Goal: Communication & Community: Answer question/provide support

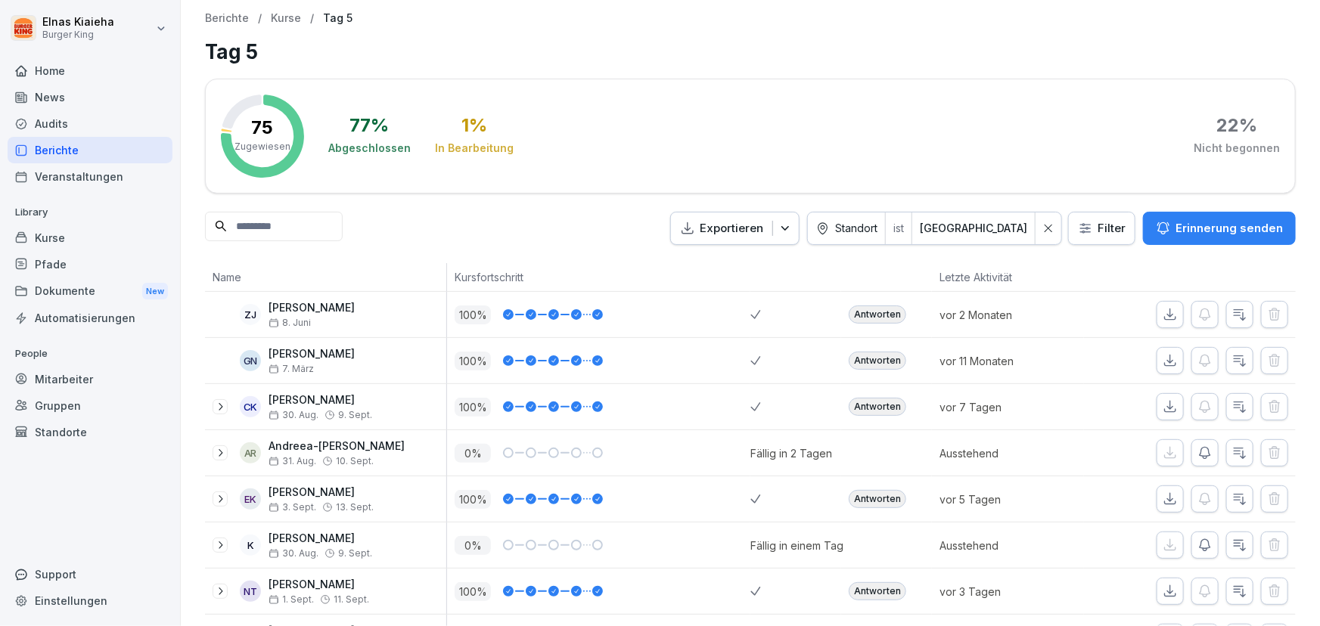
click at [1191, 227] on p "Erinnerung senden" at bounding box center [1228, 228] width 107 height 17
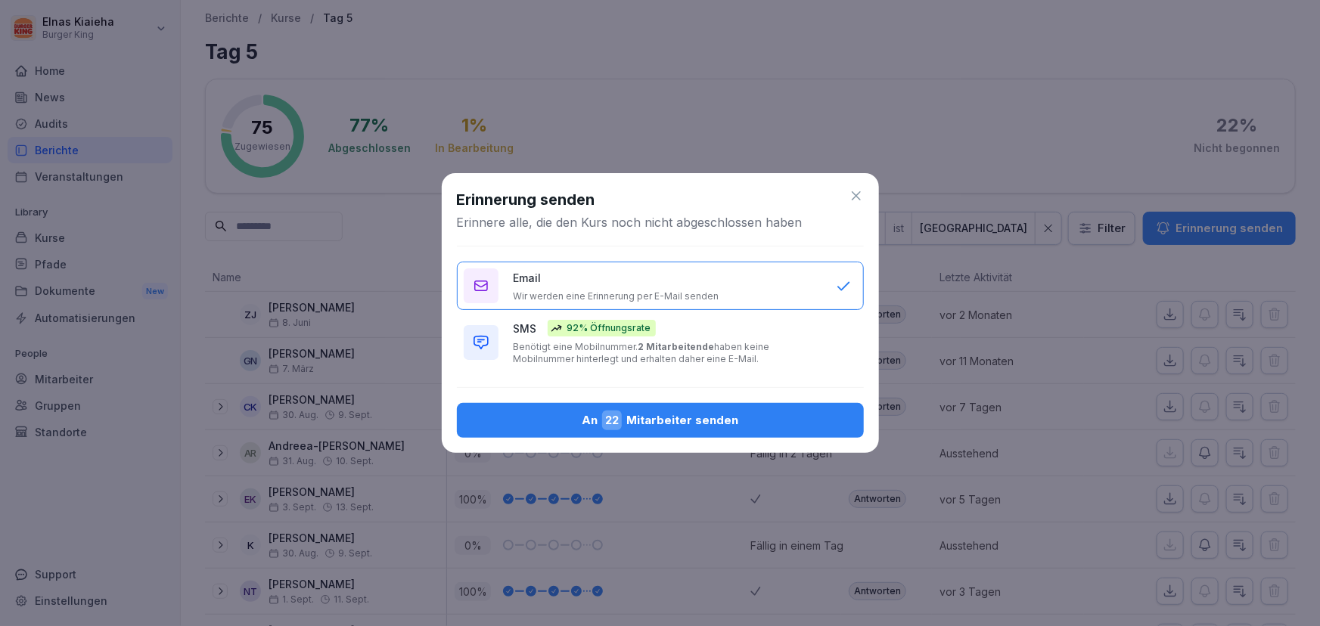
click at [719, 415] on div "An 22 Mitarbeiter senden" at bounding box center [660, 421] width 383 height 20
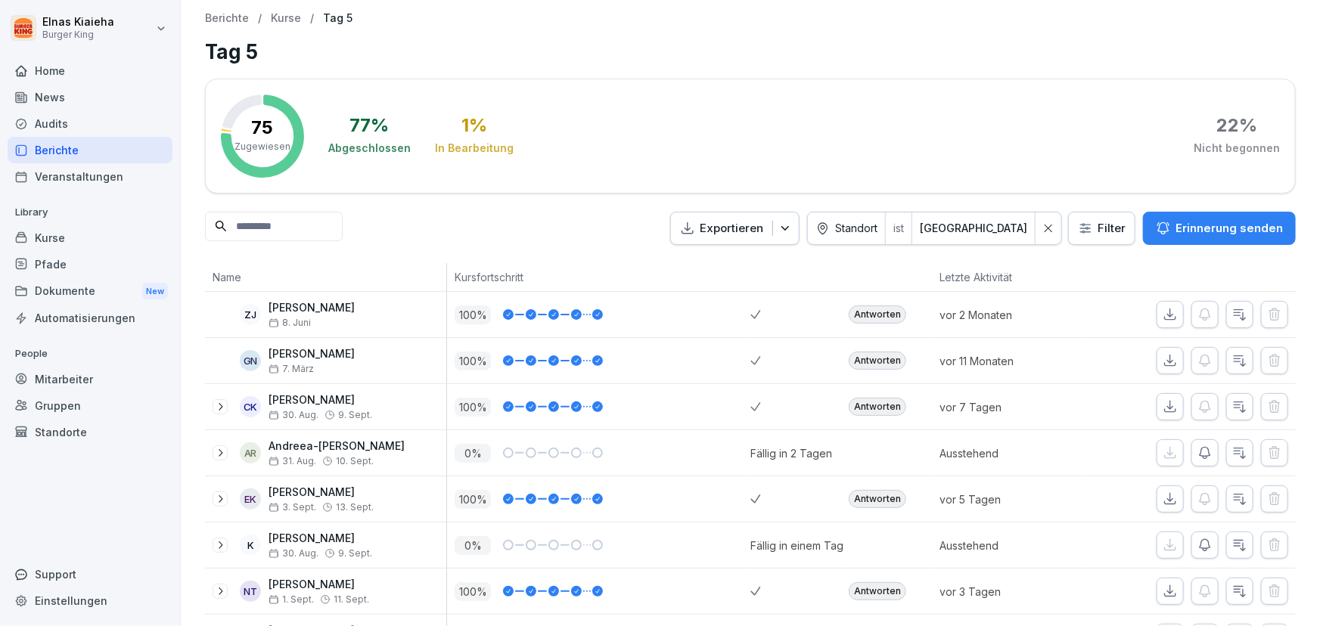
click at [75, 374] on div "Mitarbeiter" at bounding box center [90, 379] width 165 height 26
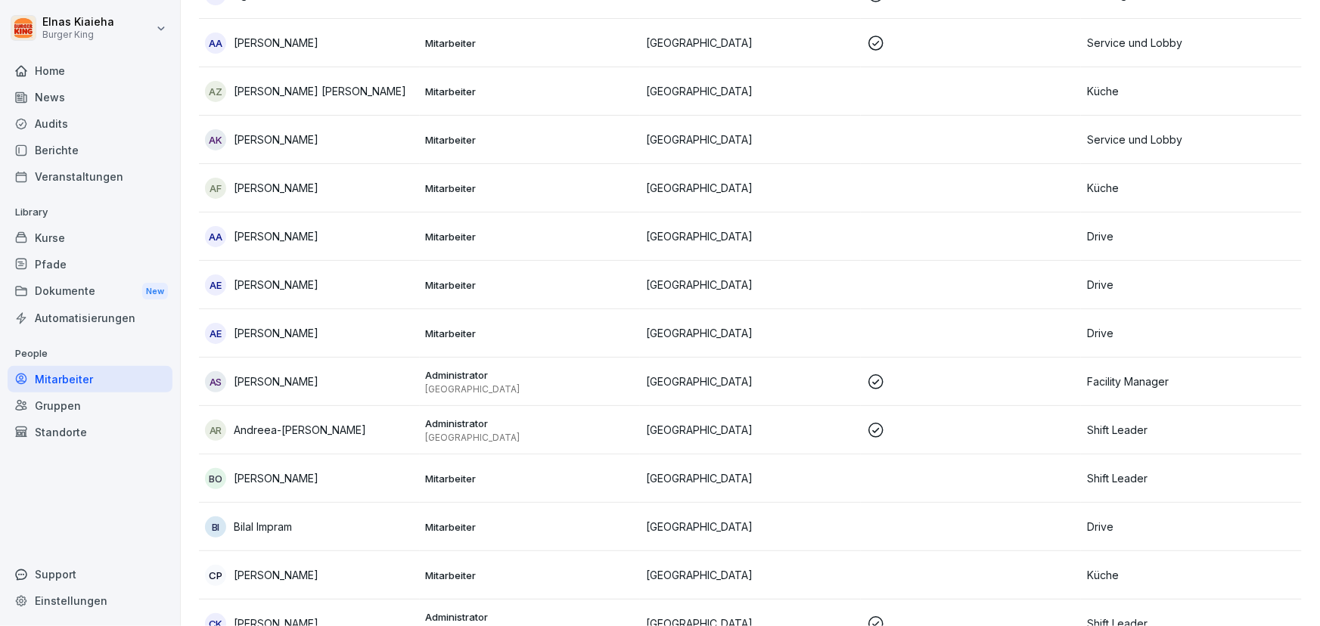
scroll to position [275, 0]
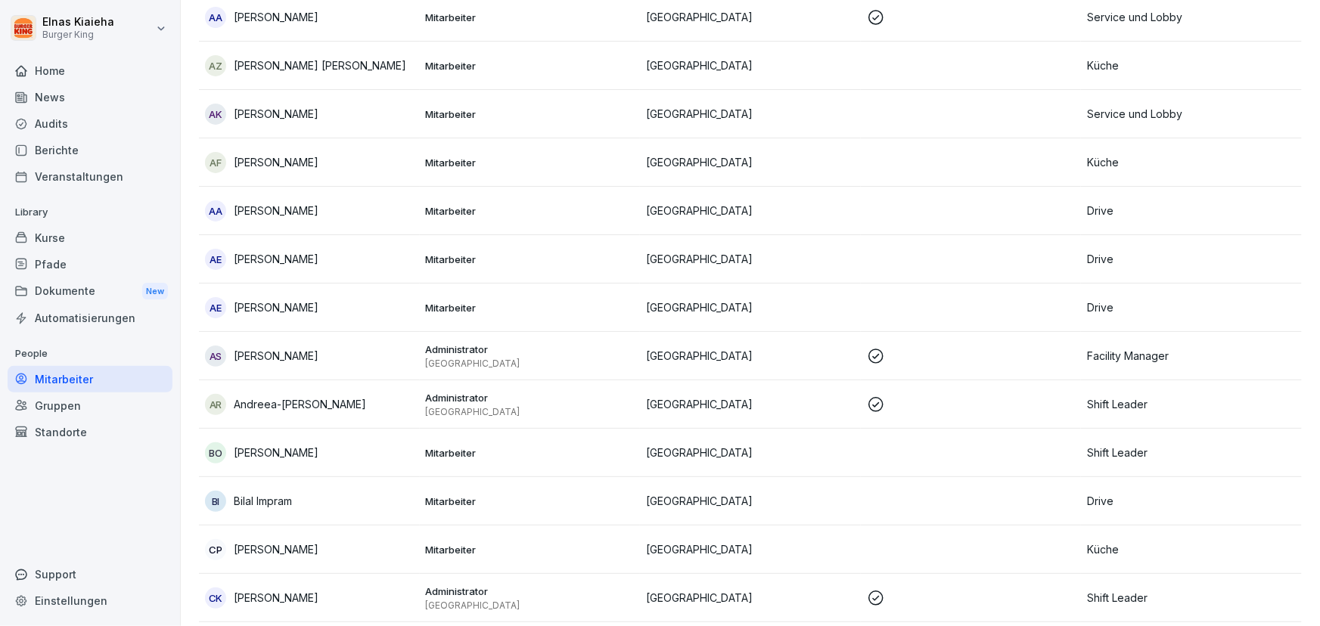
click at [1256, 398] on p "Shift Leader" at bounding box center [1191, 404] width 209 height 16
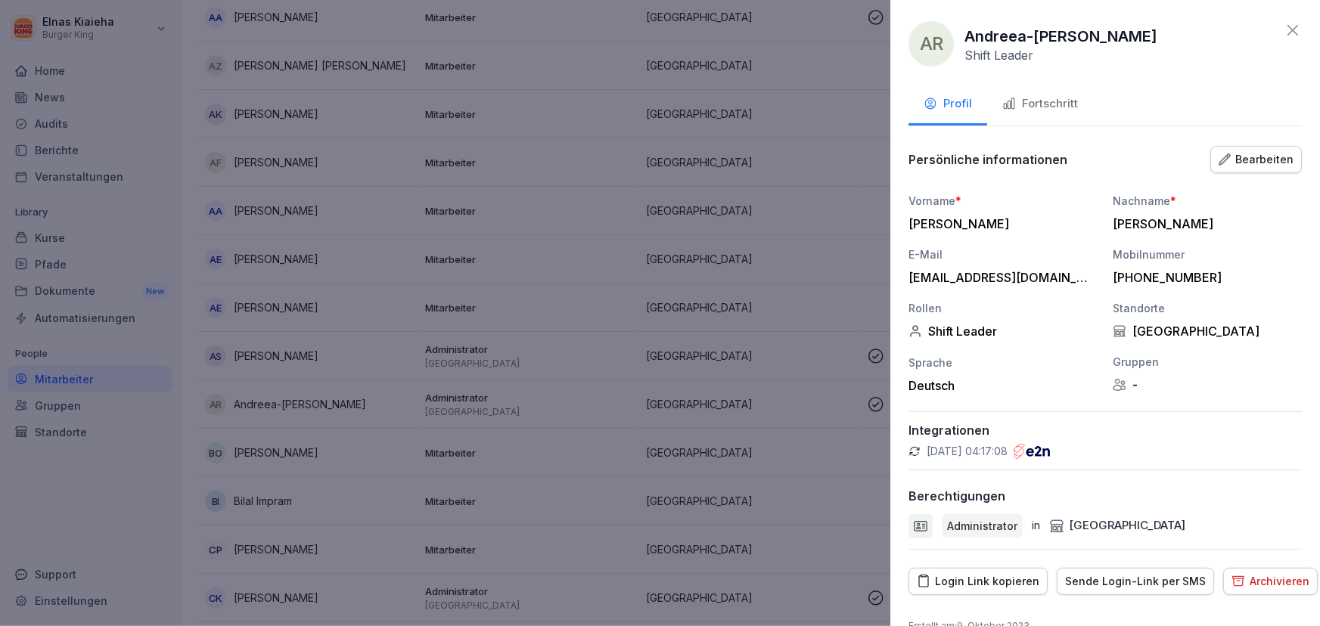
click at [1117, 582] on div "Sende Login-Link per SMS" at bounding box center [1135, 581] width 141 height 17
click at [771, 73] on div at bounding box center [660, 313] width 1320 height 626
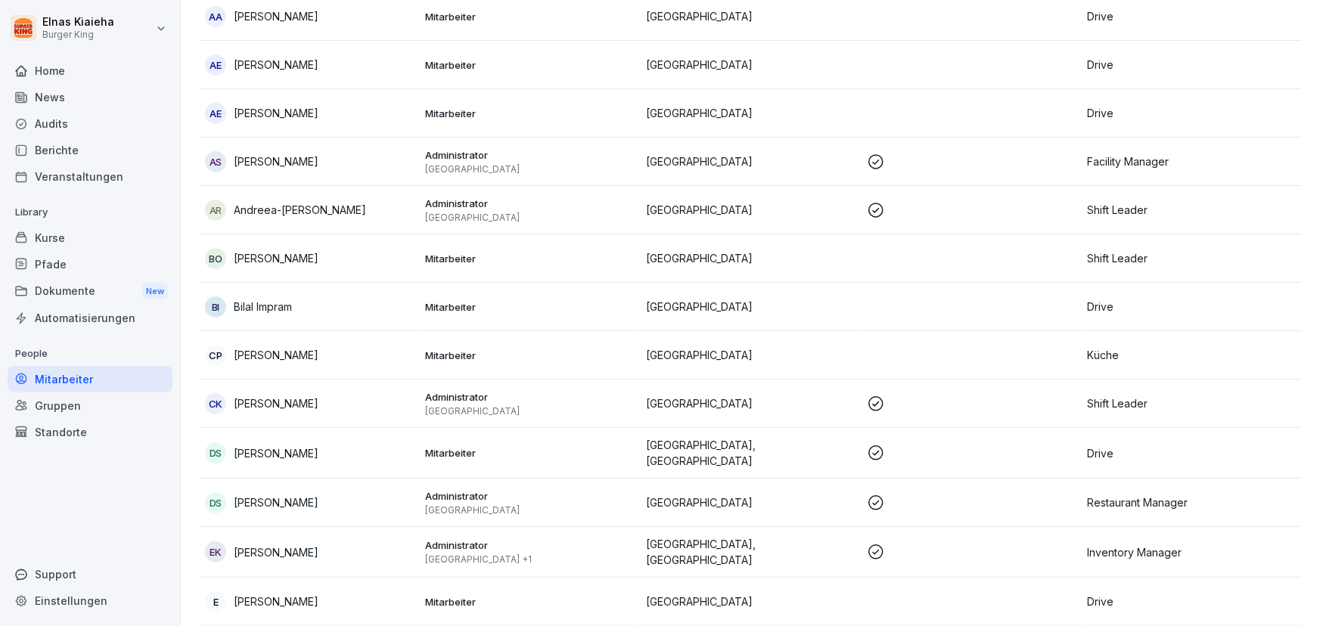
scroll to position [481, 0]
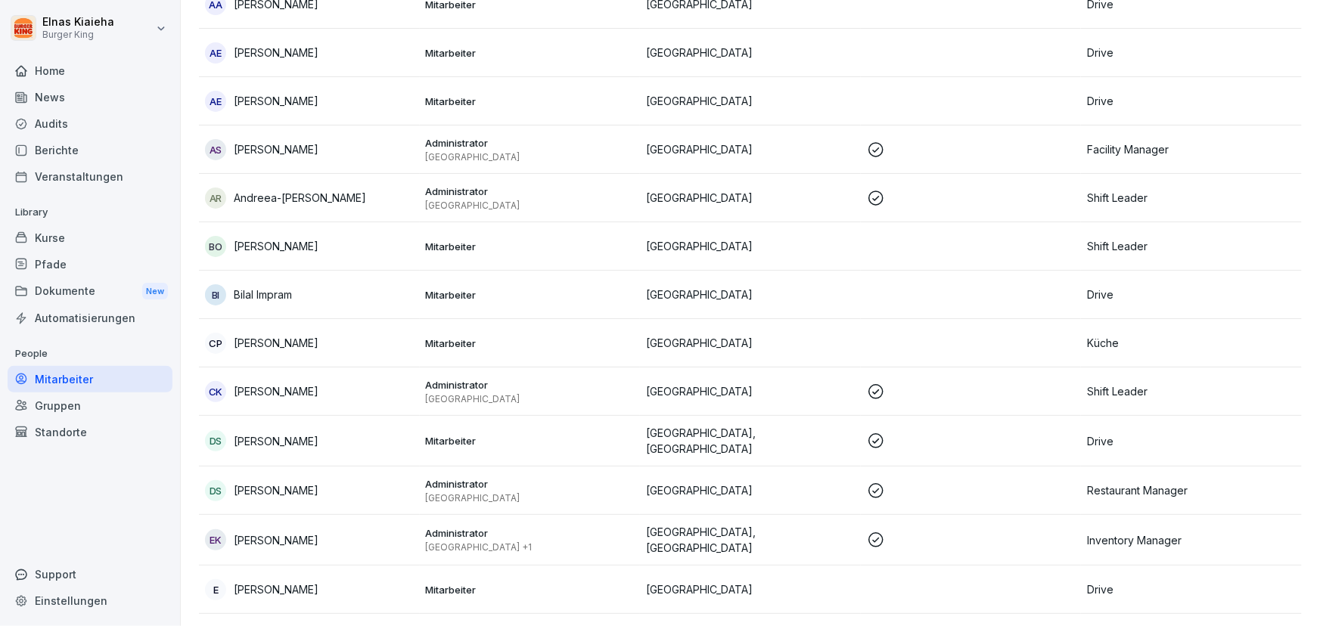
click at [1279, 385] on p "Shift Leader" at bounding box center [1191, 392] width 209 height 16
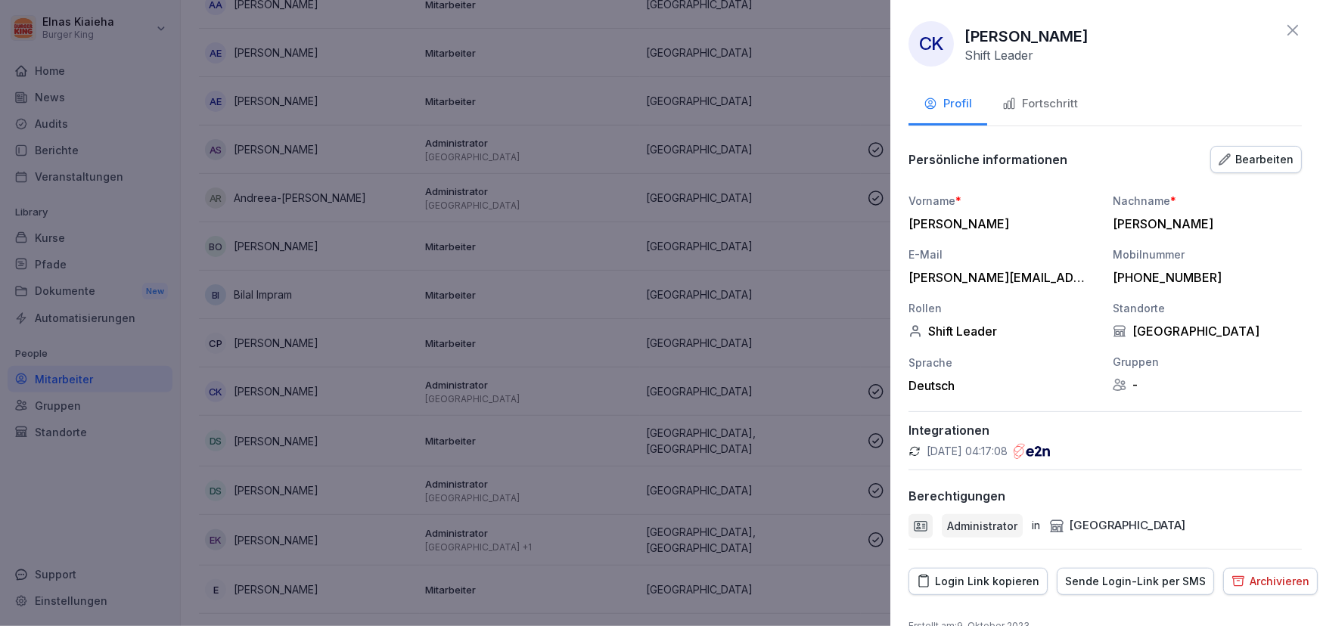
click at [1119, 581] on div "Sende Login-Link per SMS" at bounding box center [1135, 581] width 141 height 17
click at [1284, 31] on icon at bounding box center [1293, 30] width 18 height 18
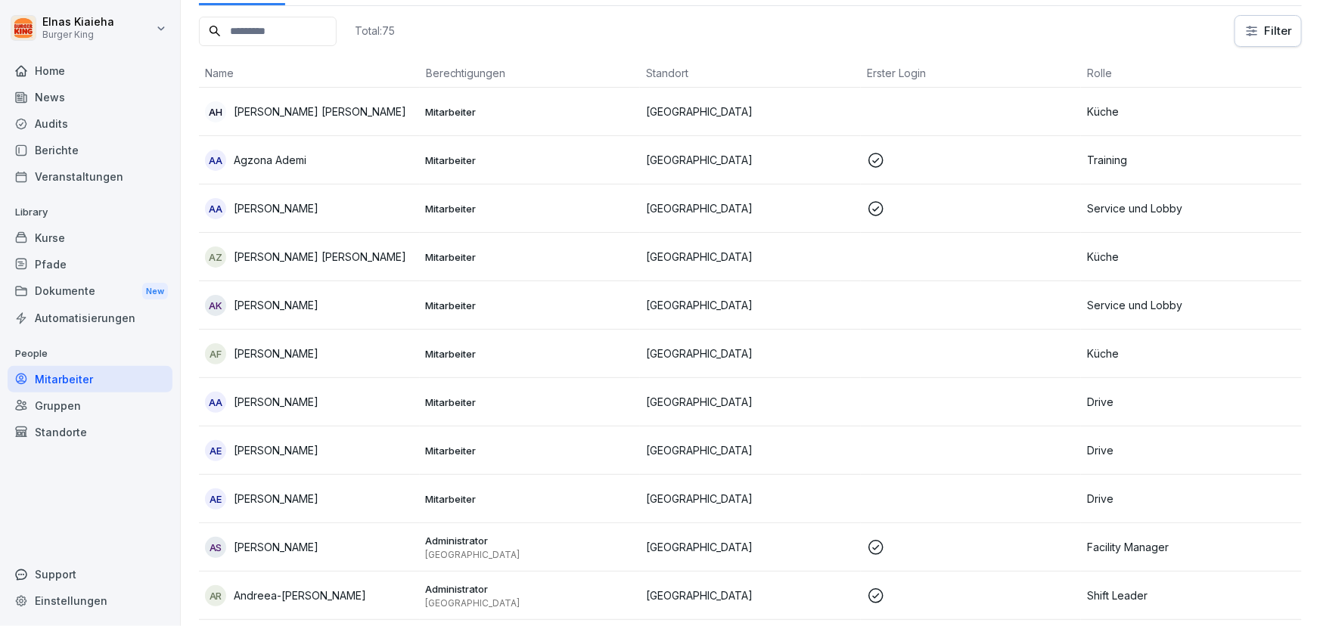
scroll to position [0, 0]
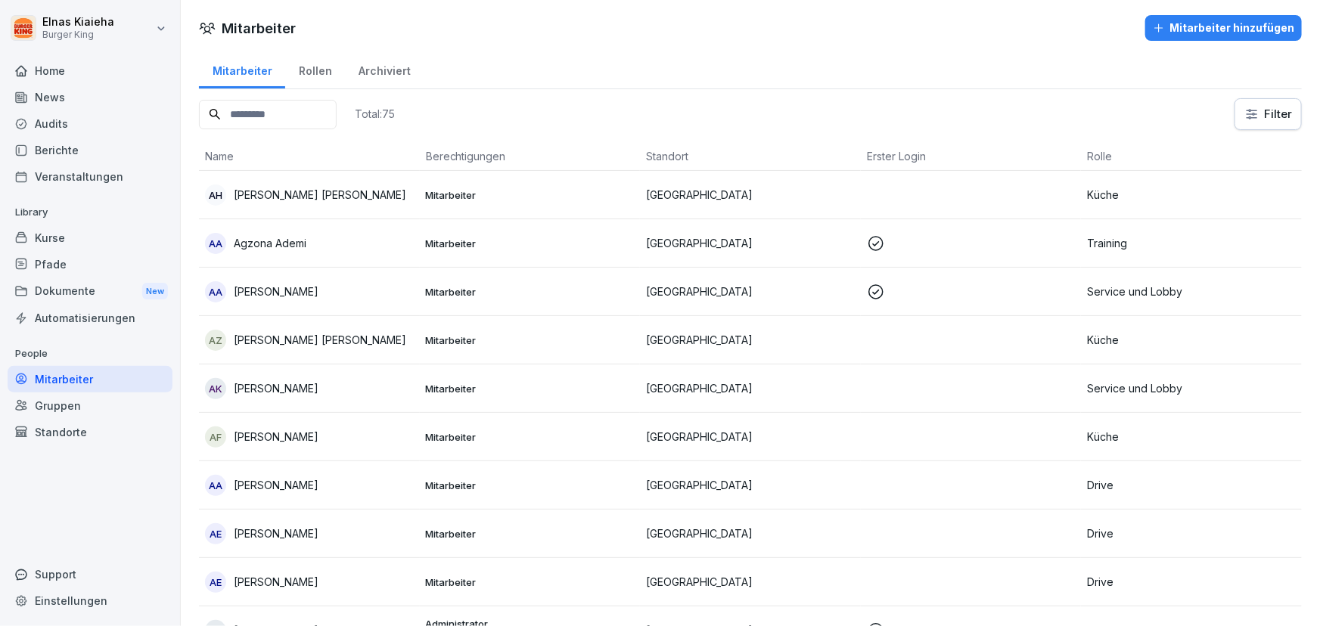
click at [103, 152] on div "Berichte" at bounding box center [90, 150] width 165 height 26
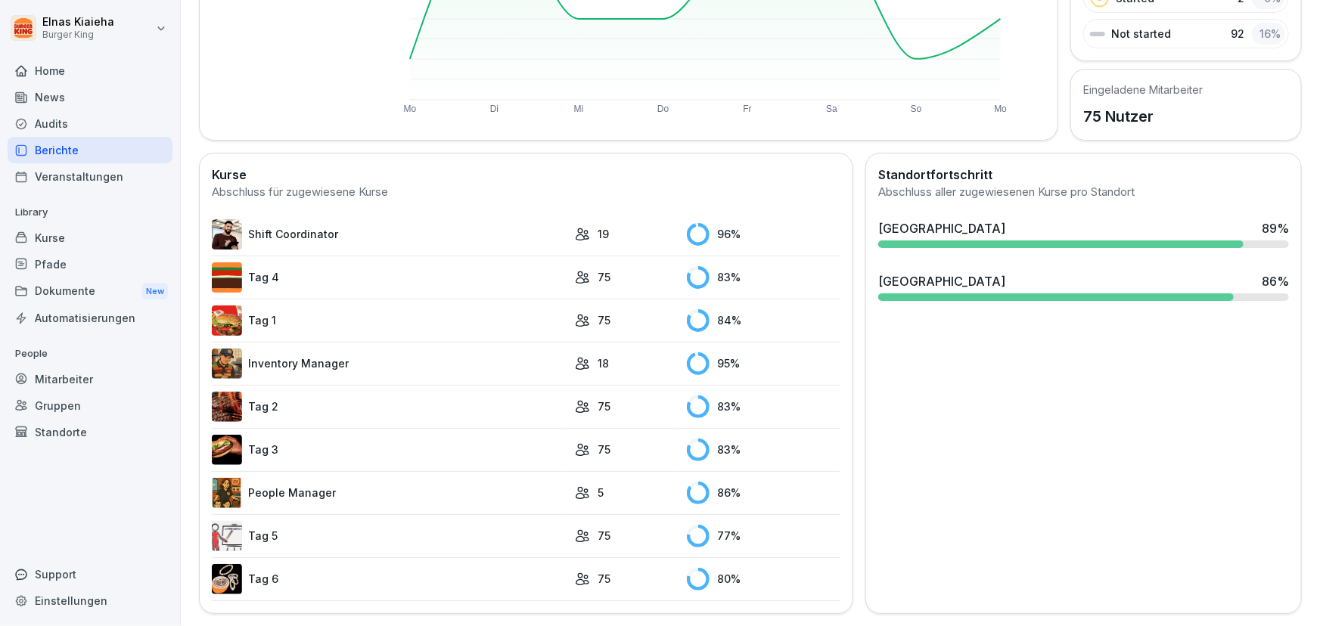
scroll to position [293, 0]
click at [359, 530] on link "Tag 5" at bounding box center [390, 536] width 356 height 30
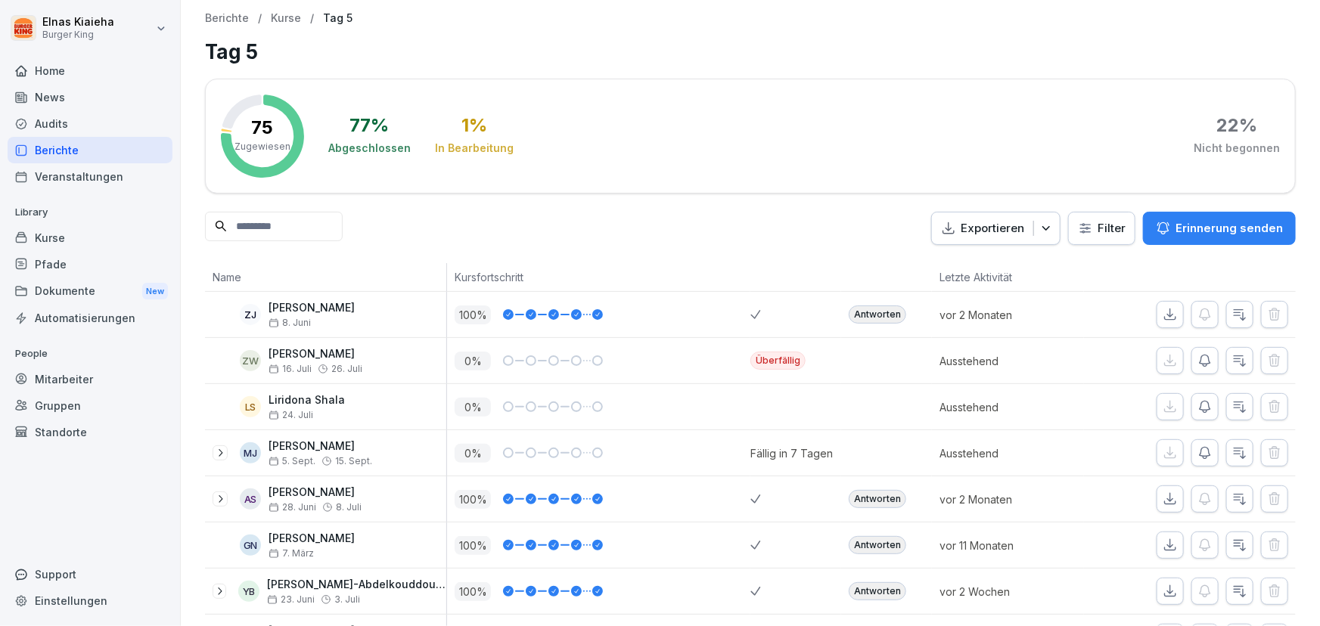
click at [1084, 229] on html "Elnas Kiaieha Burger King Home News Audits Berichte Veranstaltungen Library Kur…" at bounding box center [660, 313] width 1320 height 626
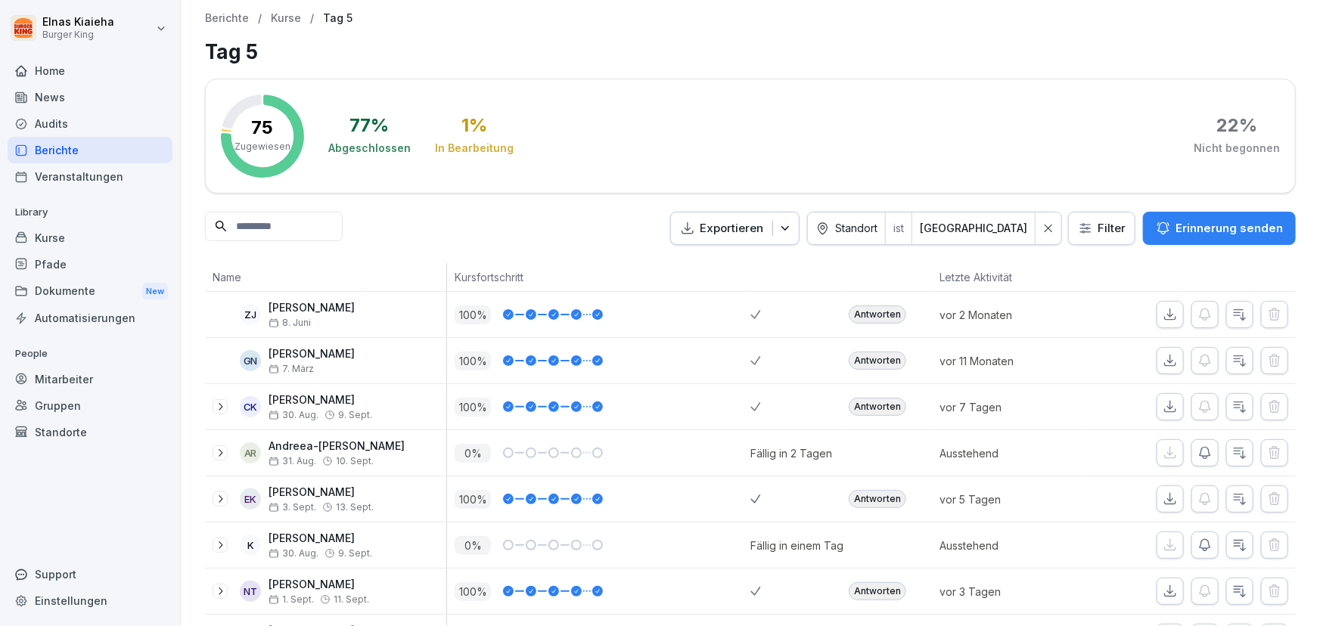
click at [126, 148] on div "Berichte" at bounding box center [90, 150] width 165 height 26
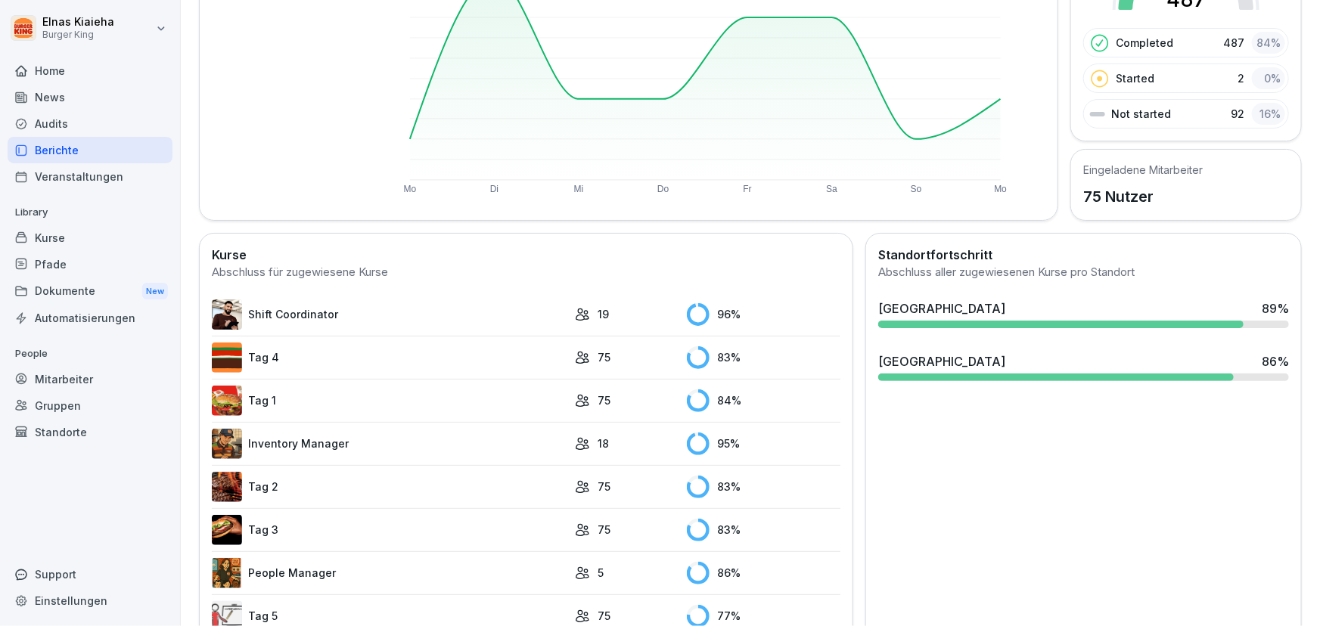
scroll to position [293, 0]
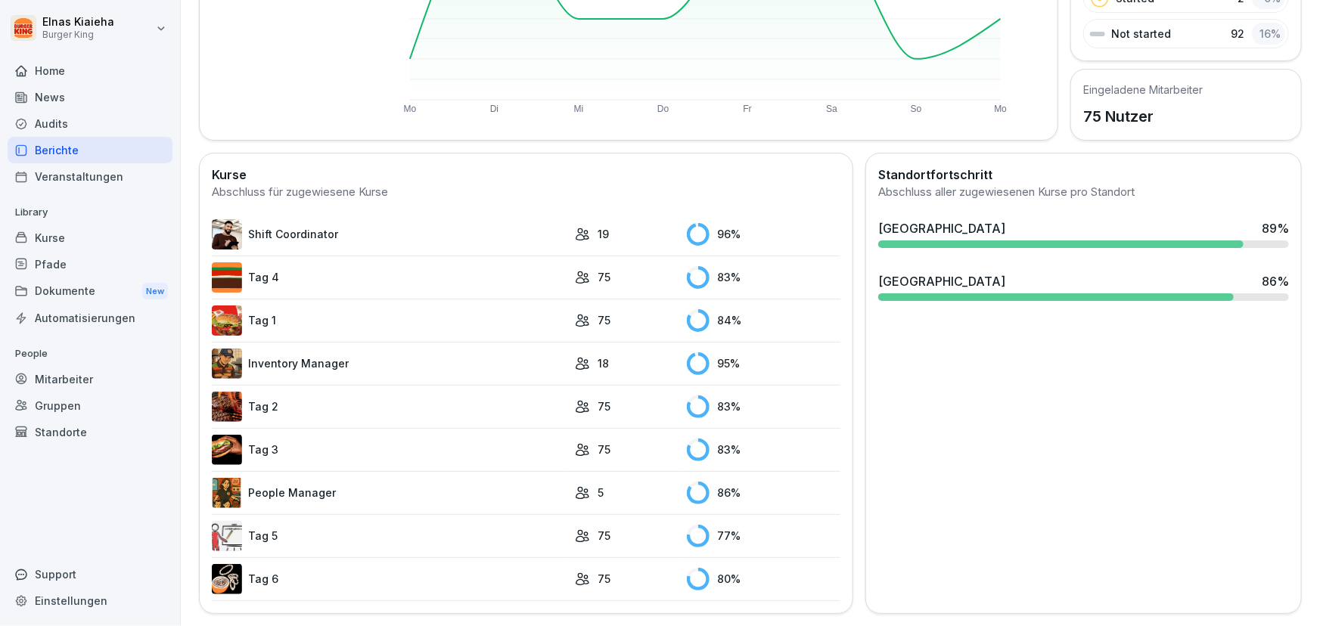
click at [296, 522] on link "Tag 5" at bounding box center [390, 536] width 356 height 30
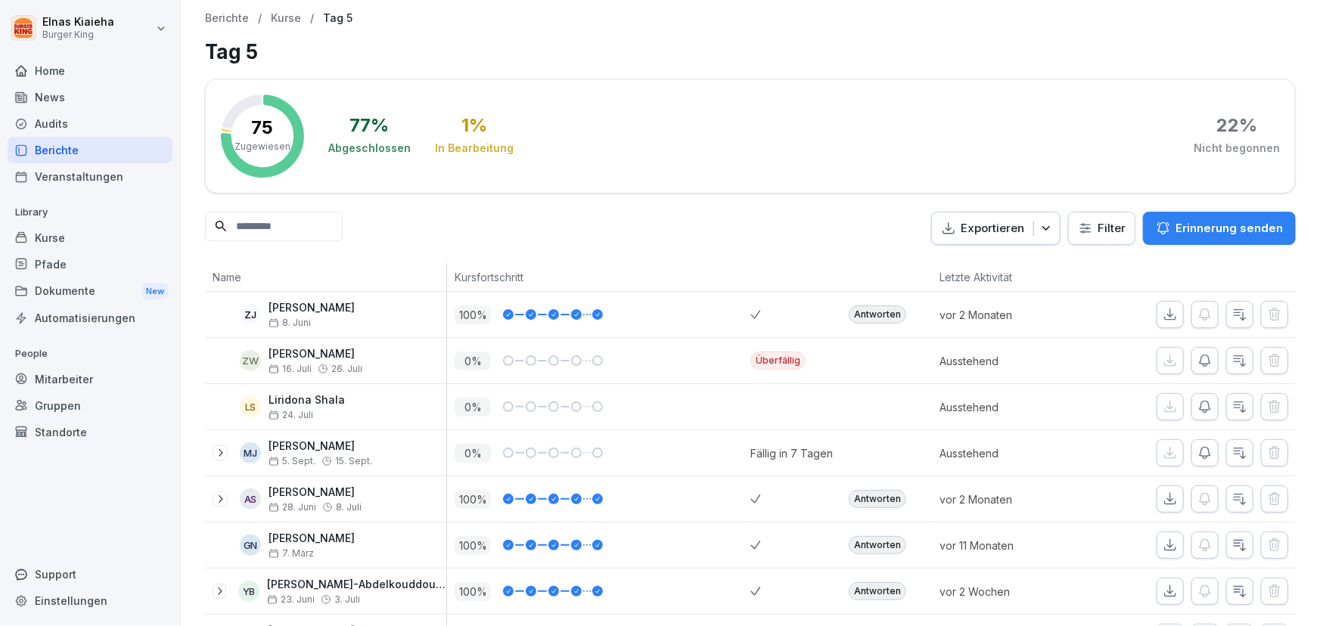
click at [1085, 230] on html "Elnas Kiaieha Burger King Home News Audits Berichte Veranstaltungen Library Kur…" at bounding box center [660, 313] width 1320 height 626
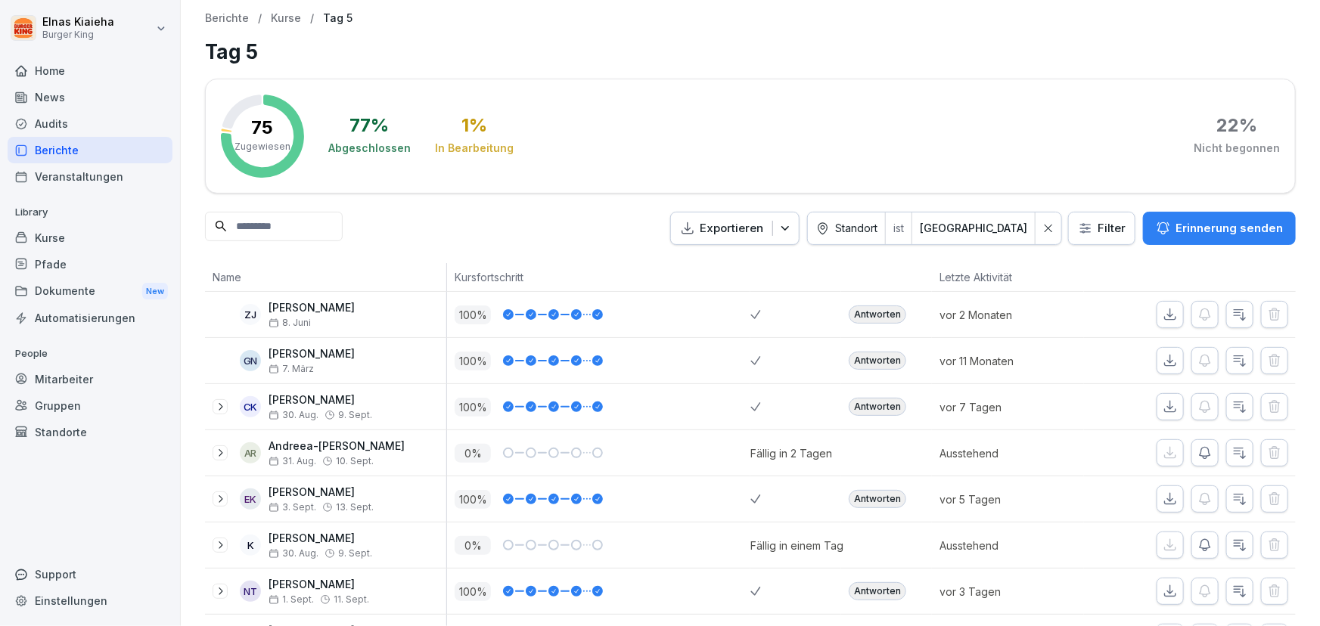
click at [299, 239] on input at bounding box center [274, 227] width 138 height 30
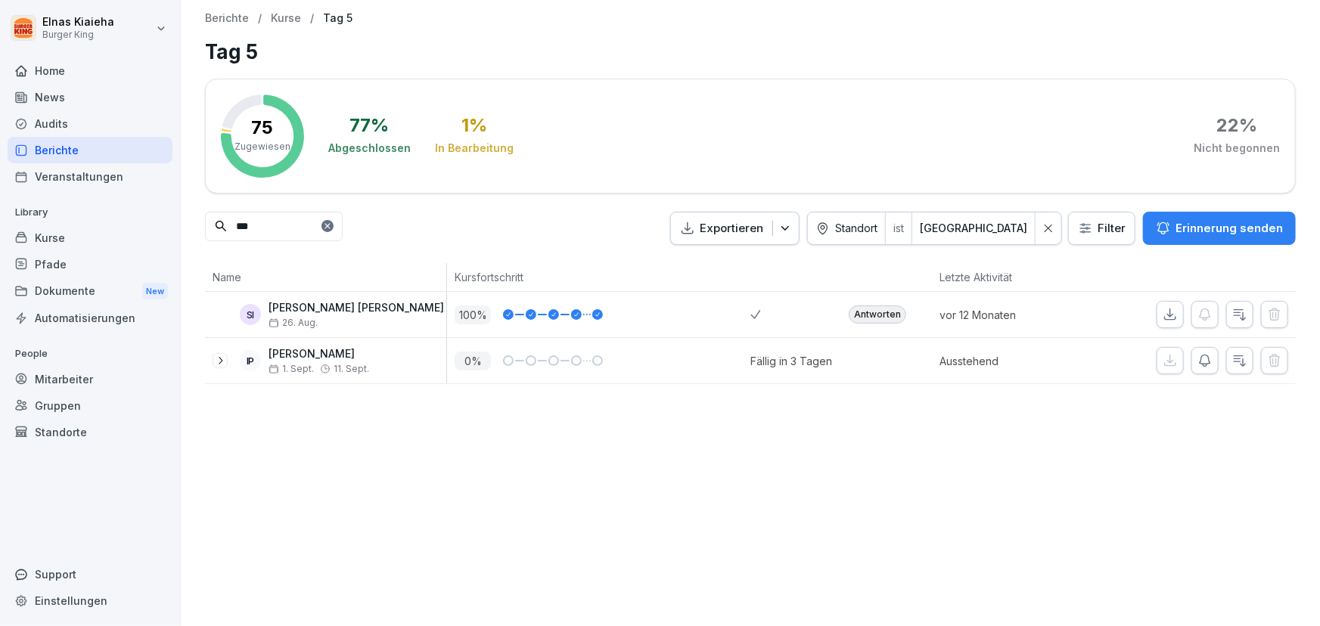
type input "***"
